Goal: Transaction & Acquisition: Obtain resource

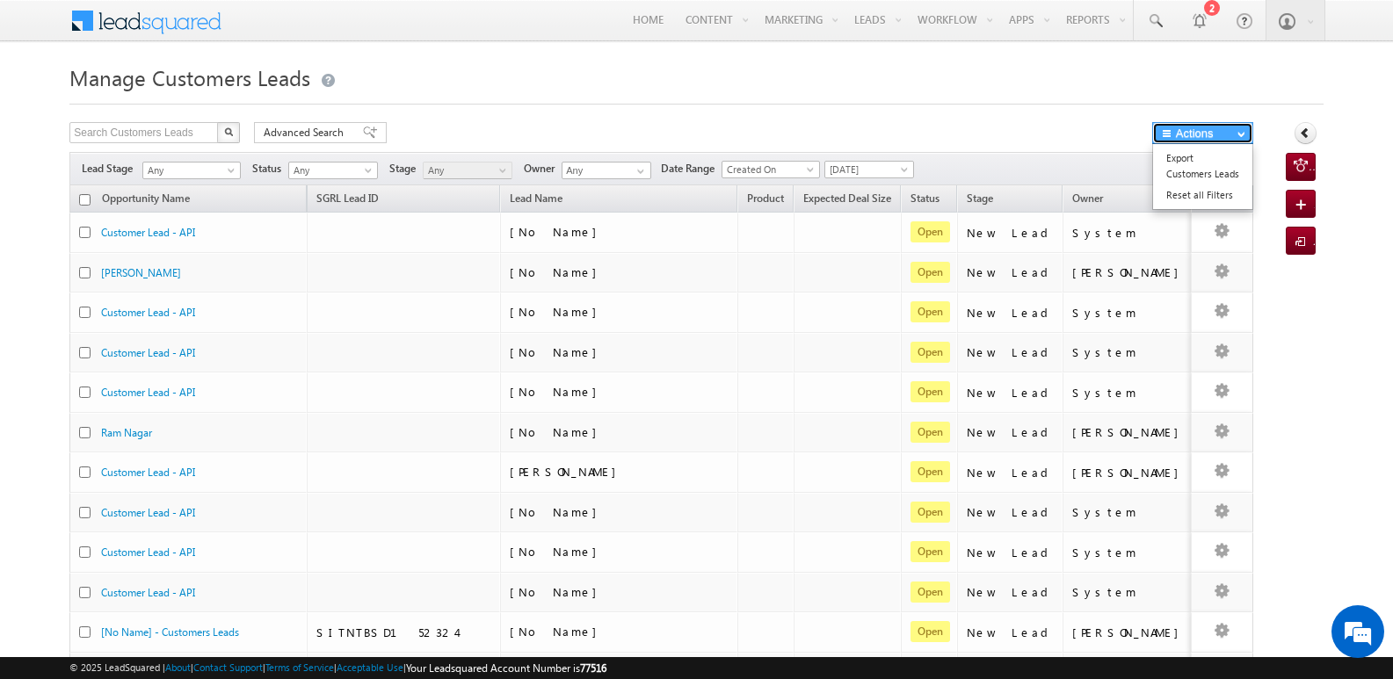
click at [1176, 139] on button "Actions" at bounding box center [1202, 133] width 101 height 22
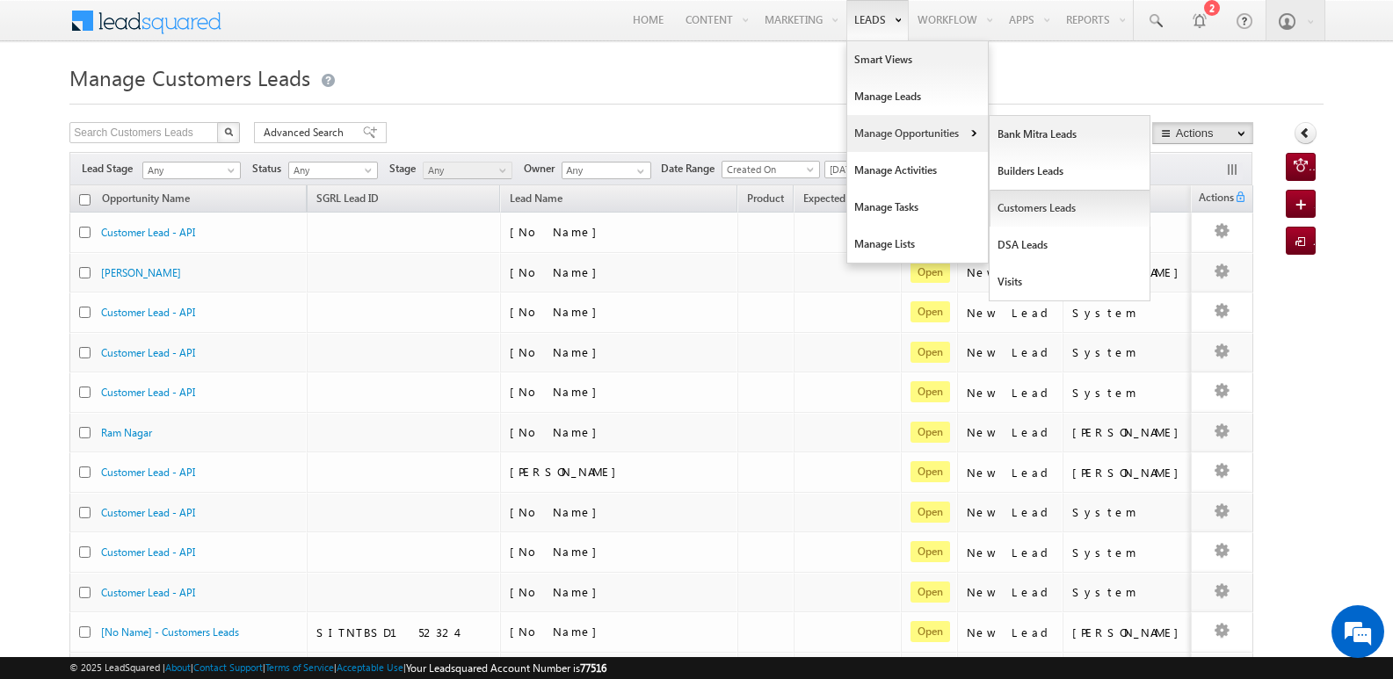
click at [1016, 218] on link "Customers Leads" at bounding box center [1069, 208] width 161 height 37
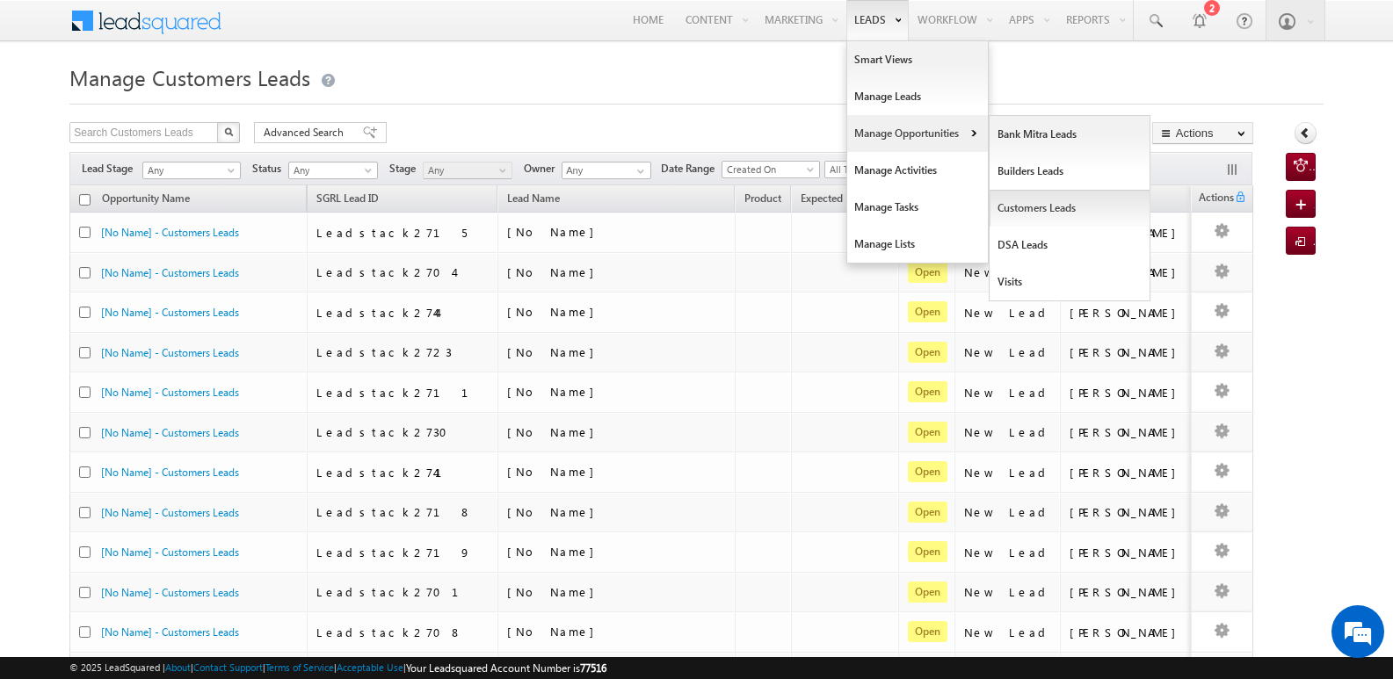
click at [1024, 207] on link "Customers Leads" at bounding box center [1069, 208] width 161 height 37
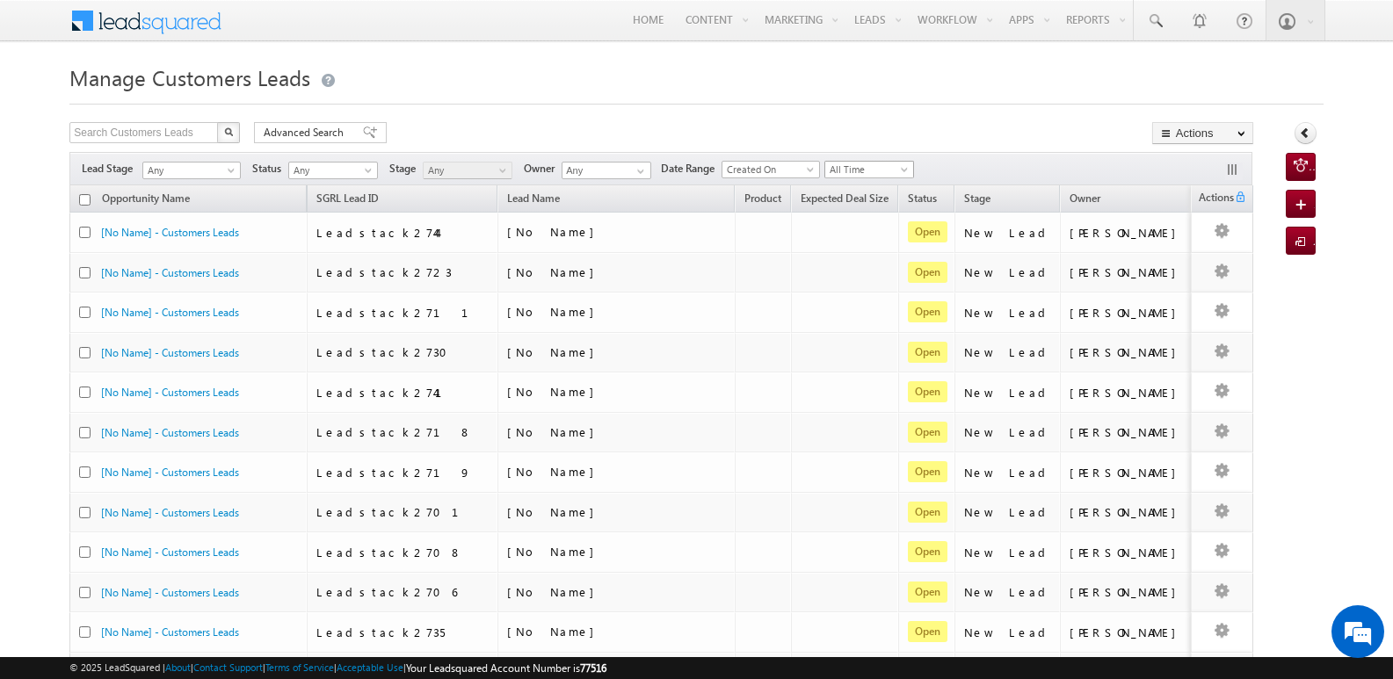
click at [855, 172] on span "All Time" at bounding box center [866, 170] width 83 height 16
click at [861, 249] on link "[DATE]" at bounding box center [874, 244] width 89 height 16
click at [904, 112] on div "Manage Customers Leads Search Customers Leads X 1632 results found Advanced Sea…" at bounding box center [696, 684] width 1254 height 1250
click at [1183, 135] on button "Actions" at bounding box center [1202, 133] width 101 height 22
click at [1192, 174] on link "Export Customers Leads" at bounding box center [1202, 166] width 99 height 37
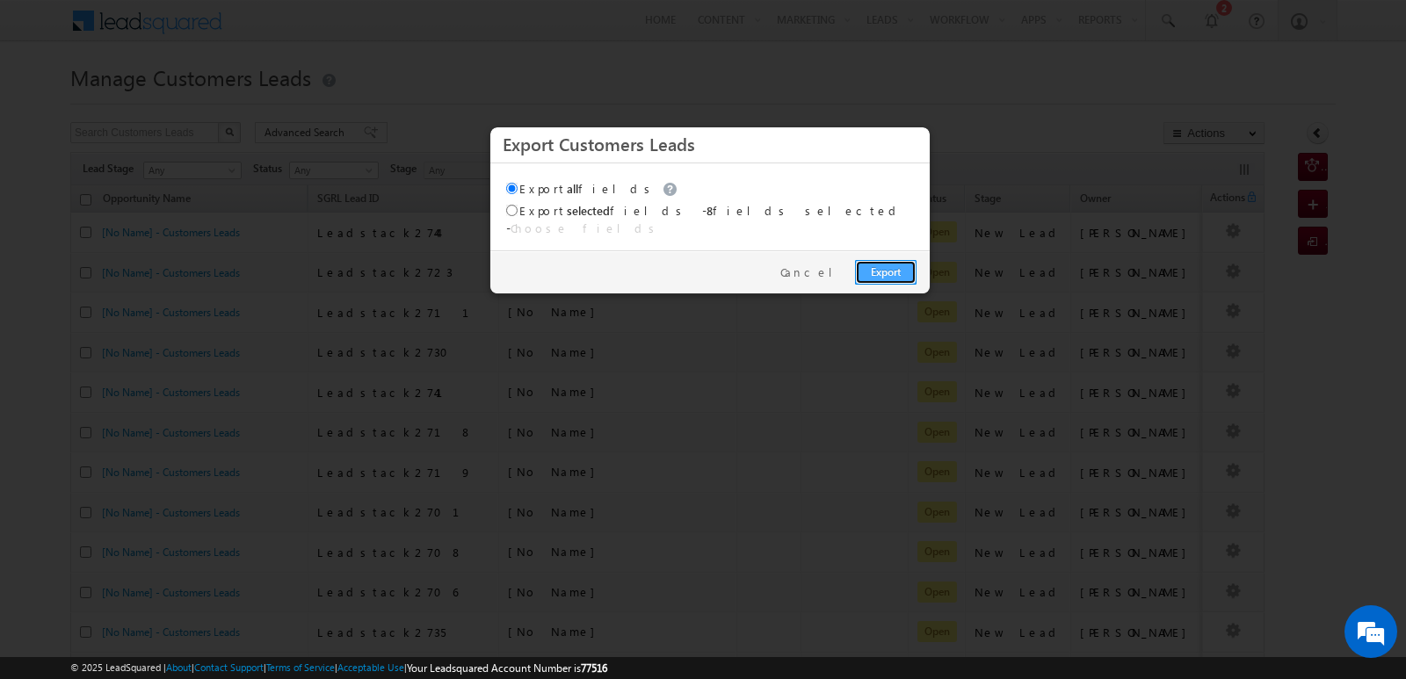
click at [902, 261] on link "Export" at bounding box center [886, 272] width 62 height 25
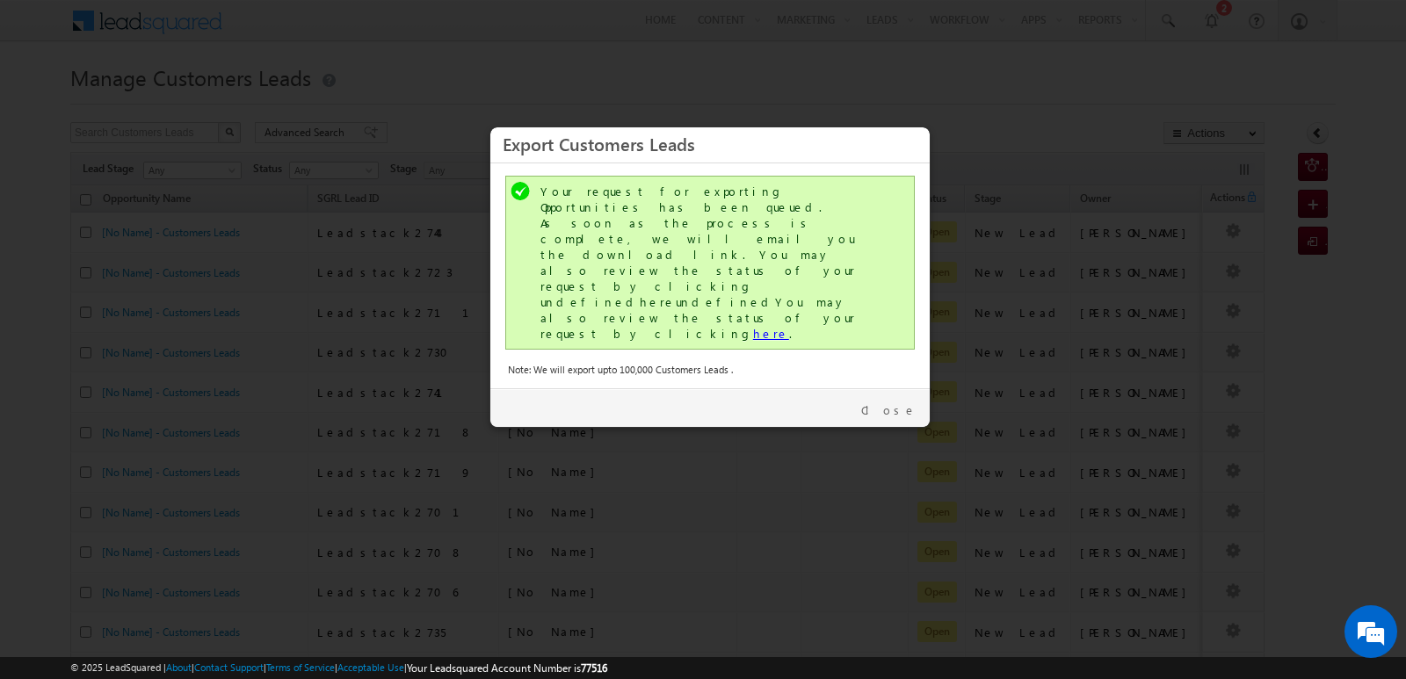
click at [753, 326] on link "here" at bounding box center [771, 333] width 36 height 15
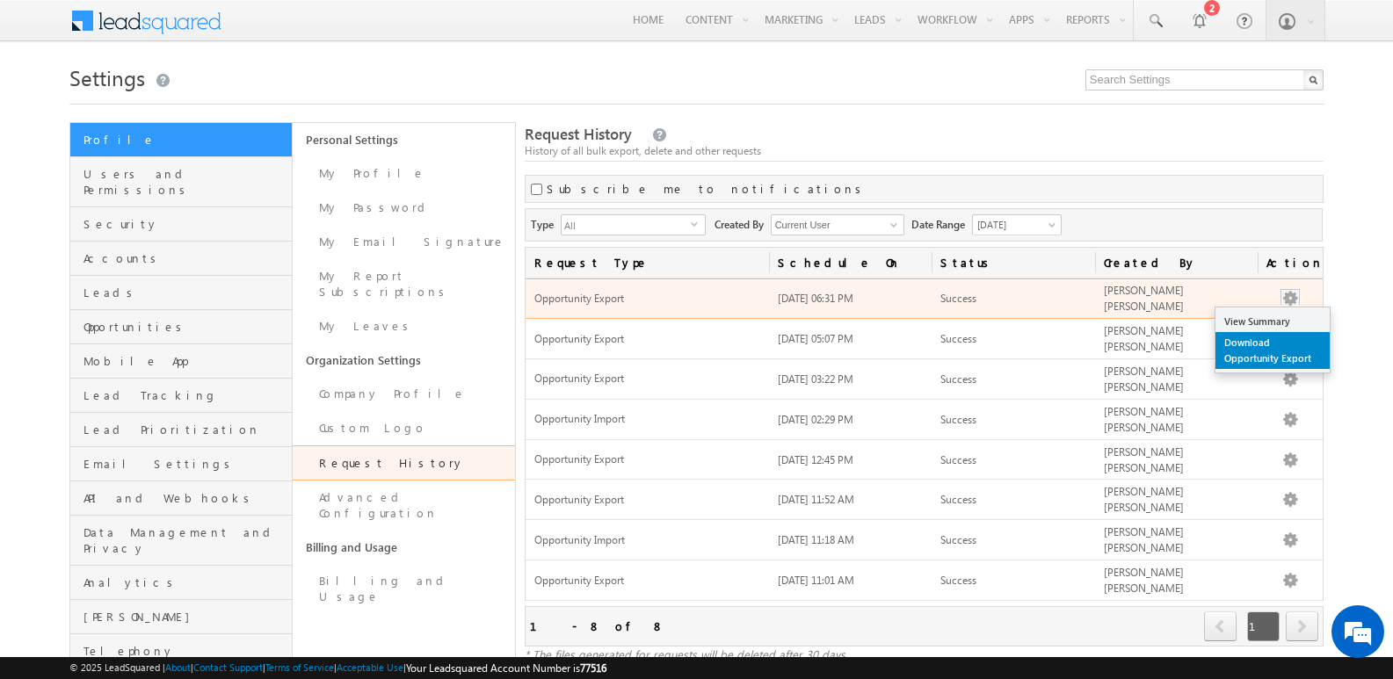
click at [1273, 347] on link "Download Opportunity Export" at bounding box center [1272, 350] width 114 height 37
